Goal: Task Accomplishment & Management: Manage account settings

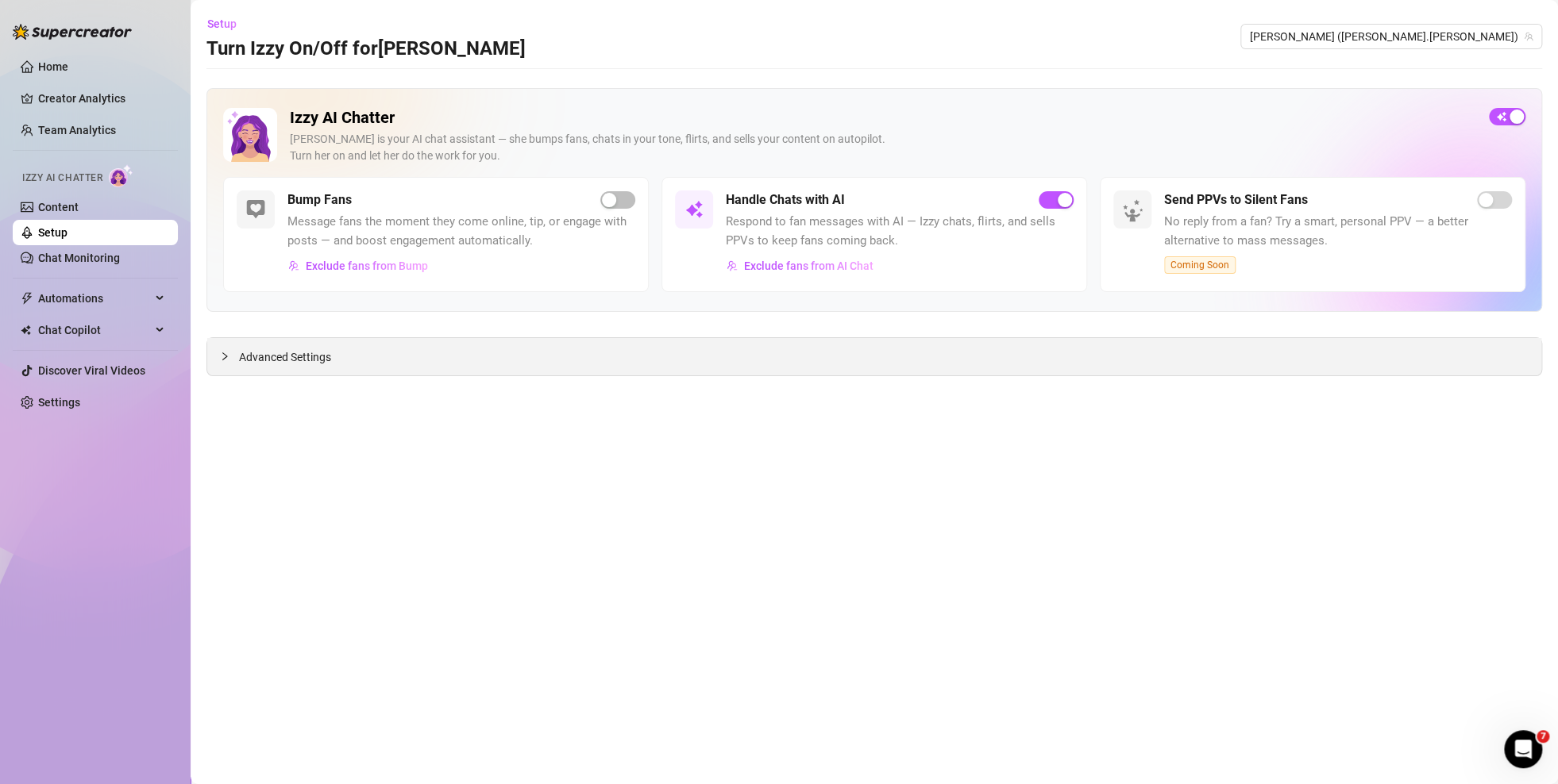
click at [393, 357] on div "Advanced Settings" at bounding box center [874, 357] width 1334 height 37
click at [306, 357] on span "Advanced Settings" at bounding box center [284, 357] width 92 height 18
click at [303, 379] on main "Setup Turn Izzy On/Off for Nathan Nathan (nathan.lewis) Izzy AI Chatter Izzy is…" at bounding box center [874, 392] width 1368 height 784
click at [310, 357] on span "Advanced Settings" at bounding box center [284, 357] width 92 height 18
